Goal: Information Seeking & Learning: Learn about a topic

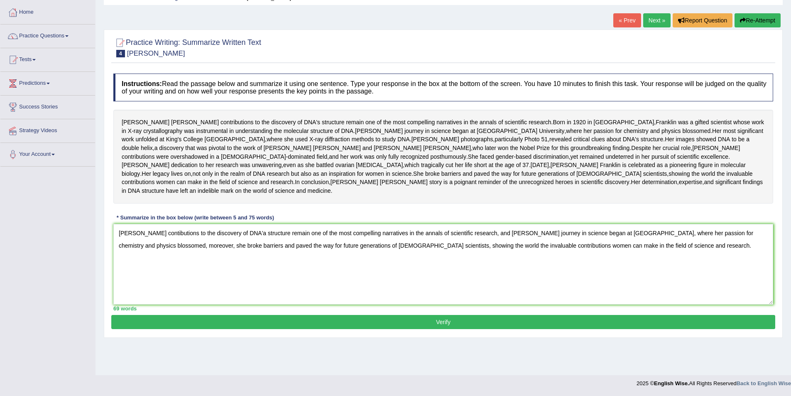
click at [121, 263] on textarea "[PERSON_NAME] contibutions to the discovery of DNA'a structure remain one of th…" at bounding box center [443, 264] width 660 height 81
type textarea "[PERSON_NAME] contributions to the discovery of DNA's structure remain one of t…"
click at [458, 329] on button "Verify" at bounding box center [443, 322] width 664 height 14
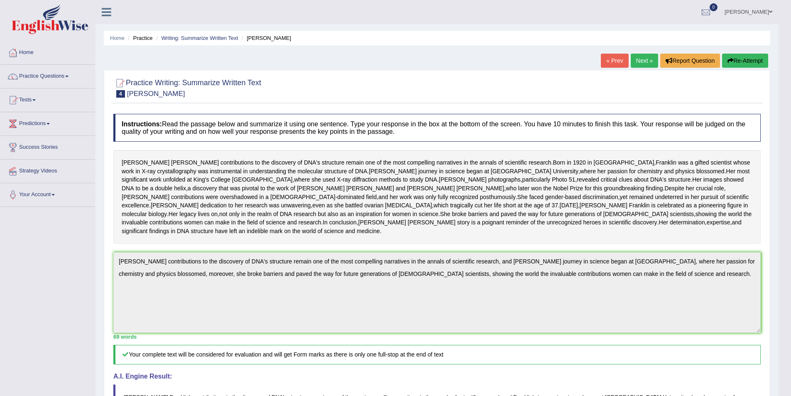
click at [634, 59] on link "Next »" at bounding box center [644, 61] width 27 height 14
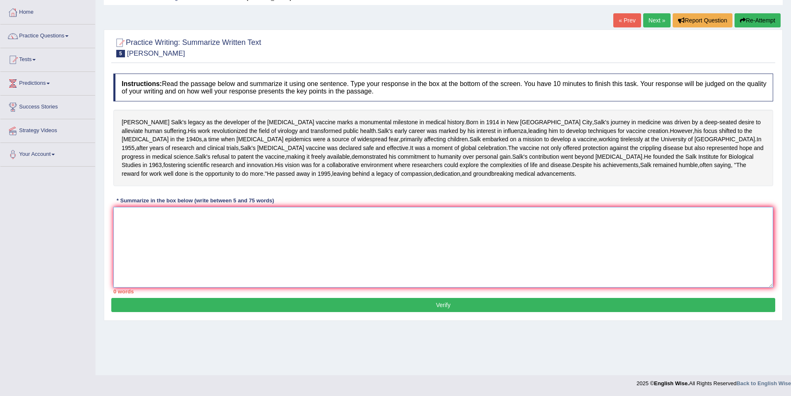
click at [181, 268] on textarea at bounding box center [443, 247] width 660 height 81
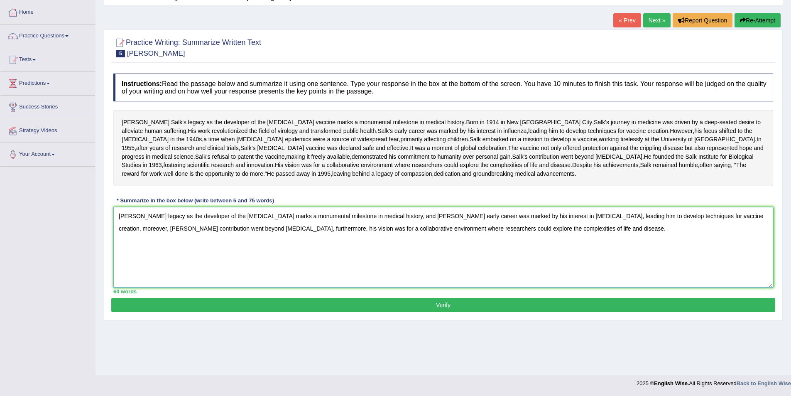
click at [119, 264] on textarea "Jonas Salk's legacy as the developer of the polio vaccine marks a monumental mi…" at bounding box center [443, 247] width 660 height 81
type textarea "Jonas Salk's legacy as the developer of the polio vaccine marks a monumental mi…"
drag, startPoint x: 124, startPoint y: 171, endPoint x: 184, endPoint y: 180, distance: 61.3
click at [184, 180] on div "Jonas Salk's legacy as the developer of the polio vaccine marks a monumental mi…" at bounding box center [443, 148] width 660 height 76
click at [120, 262] on textarea "Jonas Salk's legacy as the developer of the polio vaccine marks a monumental mi…" at bounding box center [443, 247] width 660 height 81
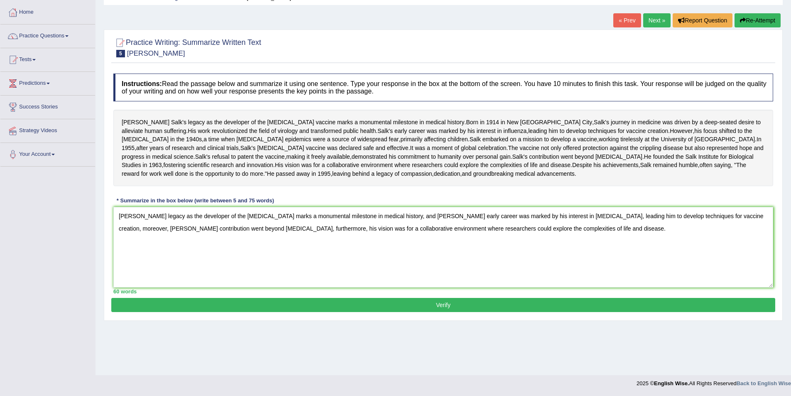
click at [464, 312] on button "Verify" at bounding box center [443, 305] width 664 height 14
